Goal: Task Accomplishment & Management: Manage account settings

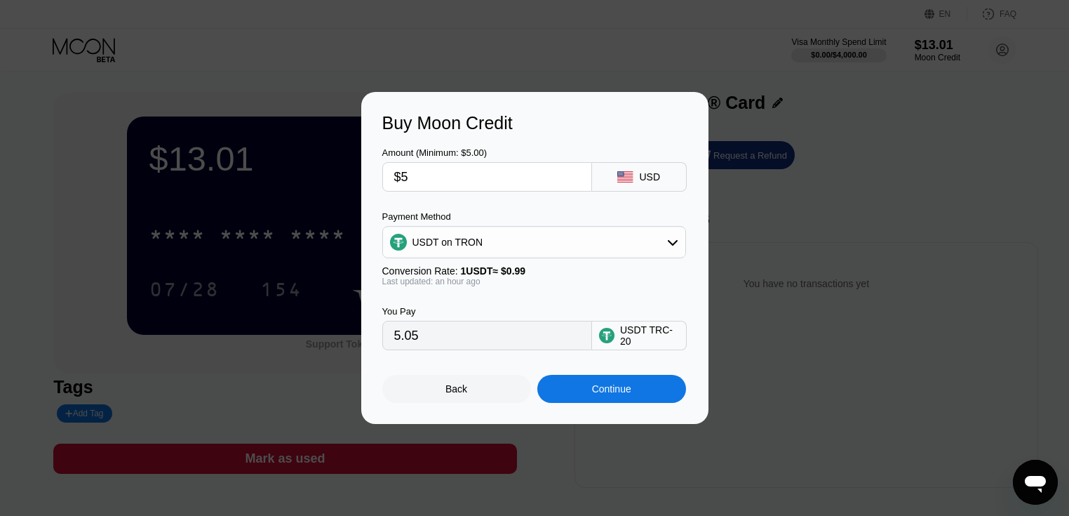
click at [578, 395] on div "Continue" at bounding box center [611, 389] width 149 height 28
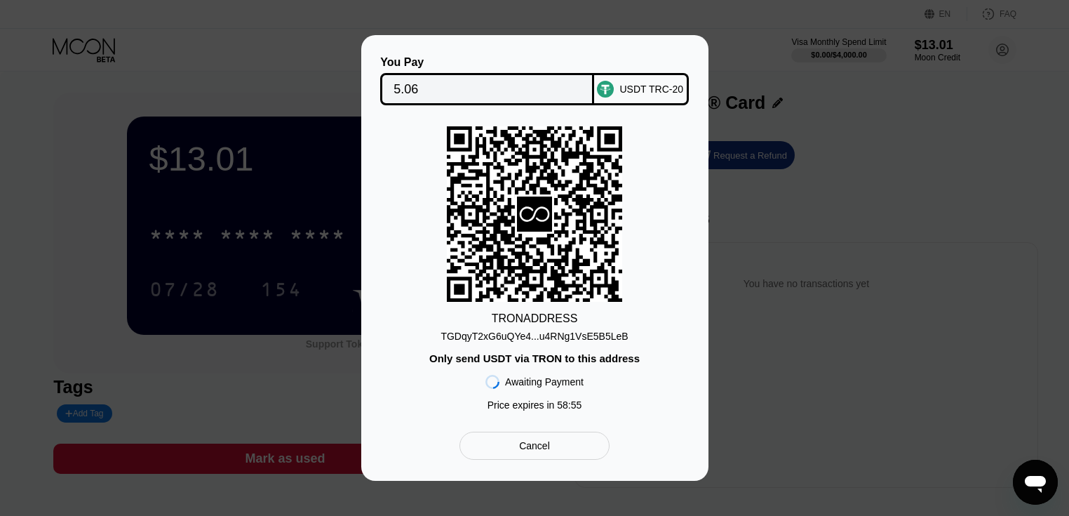
click at [526, 444] on div "Cancel" at bounding box center [534, 445] width 31 height 13
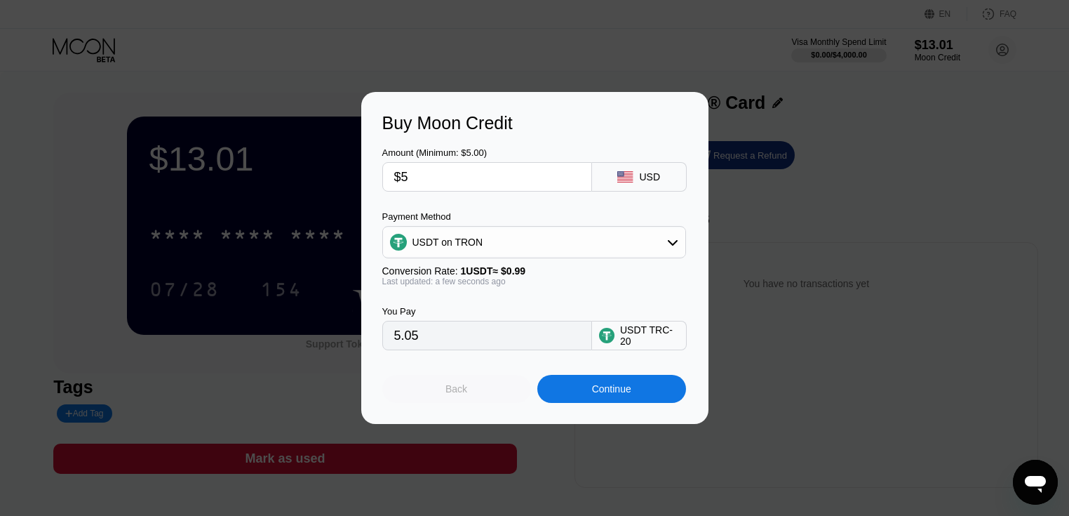
click at [463, 386] on div "Back" at bounding box center [456, 389] width 149 height 28
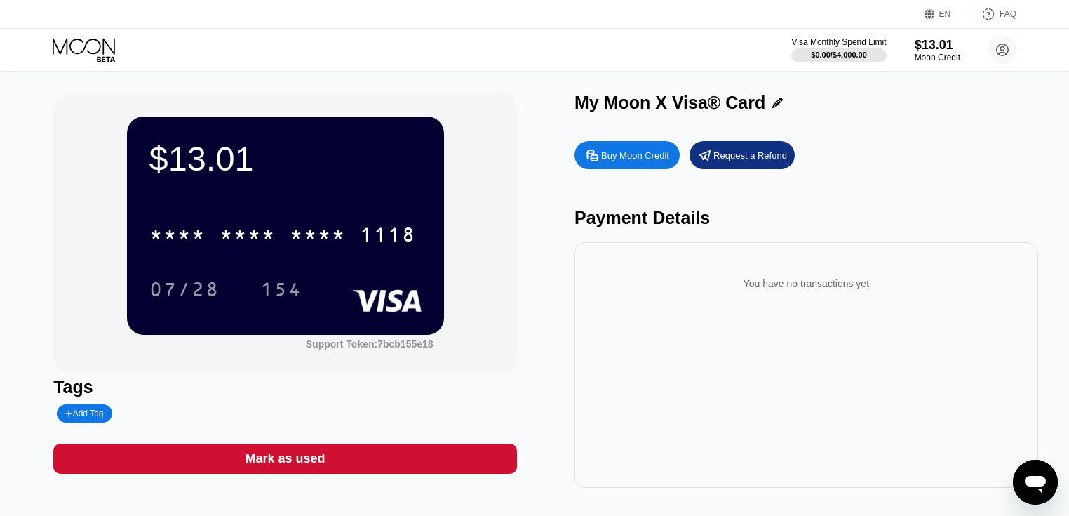
click at [407, 401] on div "Tags Add Tag" at bounding box center [285, 400] width 464 height 46
